Goal: Navigation & Orientation: Find specific page/section

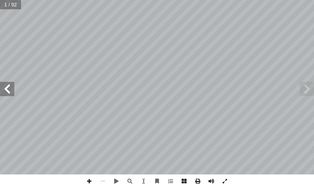
click at [5, 88] on span at bounding box center [7, 89] width 14 height 14
click at [5, 87] on span at bounding box center [7, 89] width 14 height 14
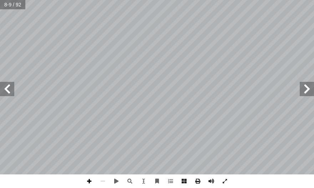
click at [93, 180] on span at bounding box center [89, 181] width 14 height 14
